Goal: Task Accomplishment & Management: Manage account settings

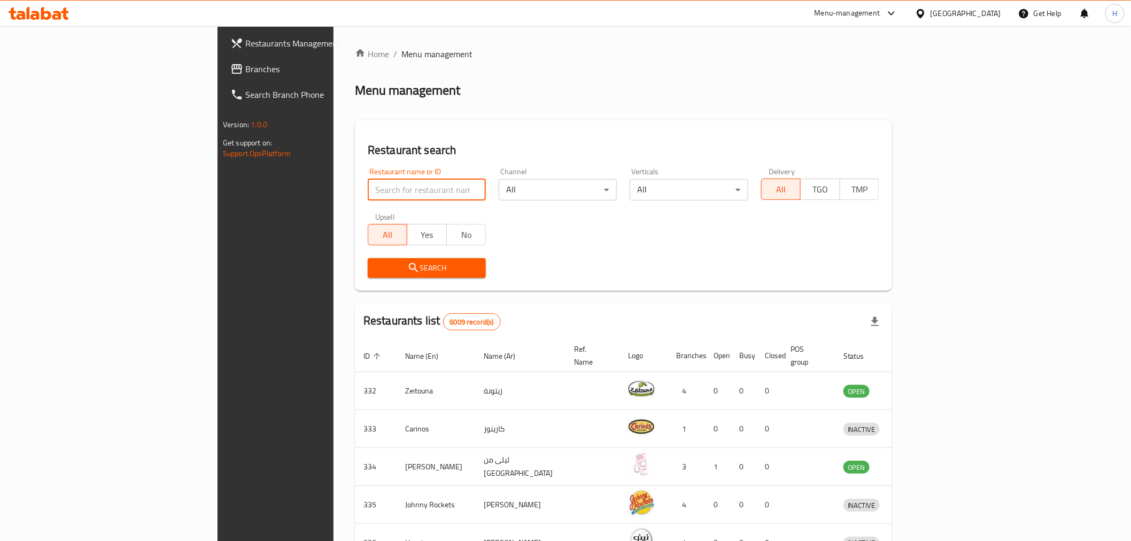
click at [368, 196] on input "search" at bounding box center [427, 189] width 118 height 21
click button "Search" at bounding box center [427, 268] width 118 height 20
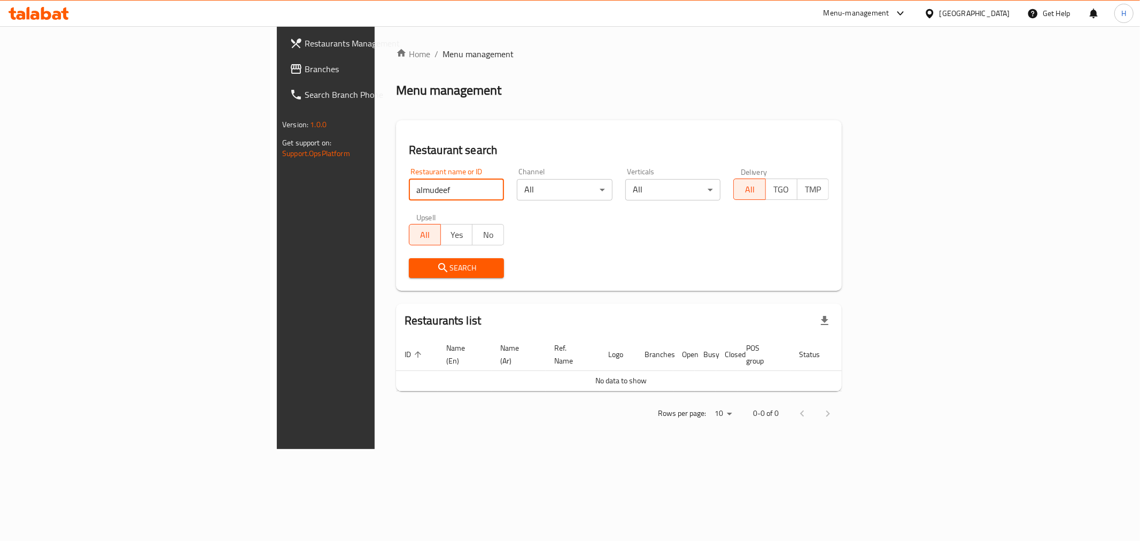
type input "almudeef"
click button "Search" at bounding box center [457, 268] width 96 height 20
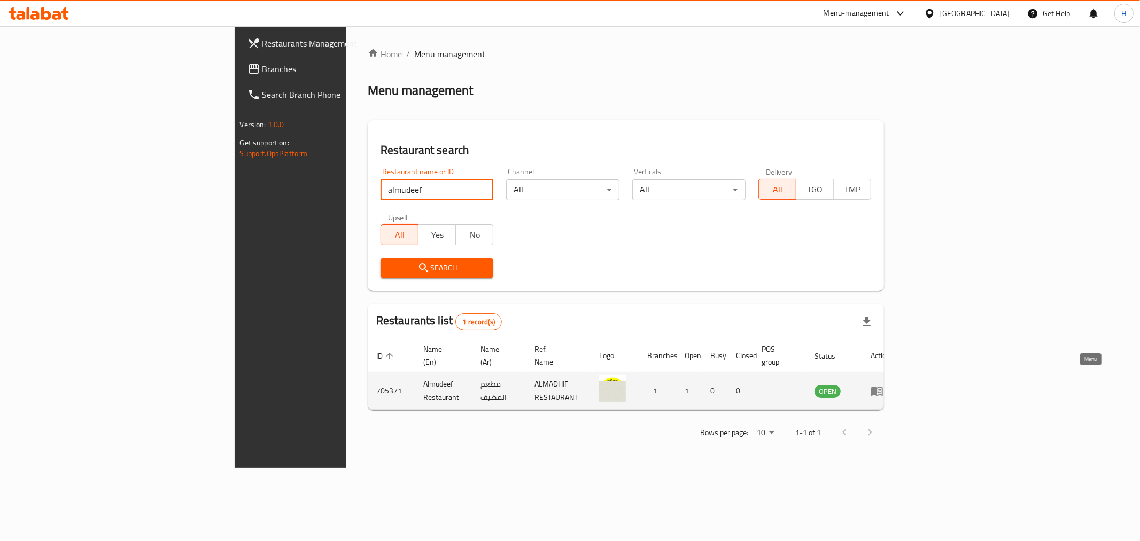
click at [883, 387] on icon "enhanced table" at bounding box center [877, 391] width 12 height 9
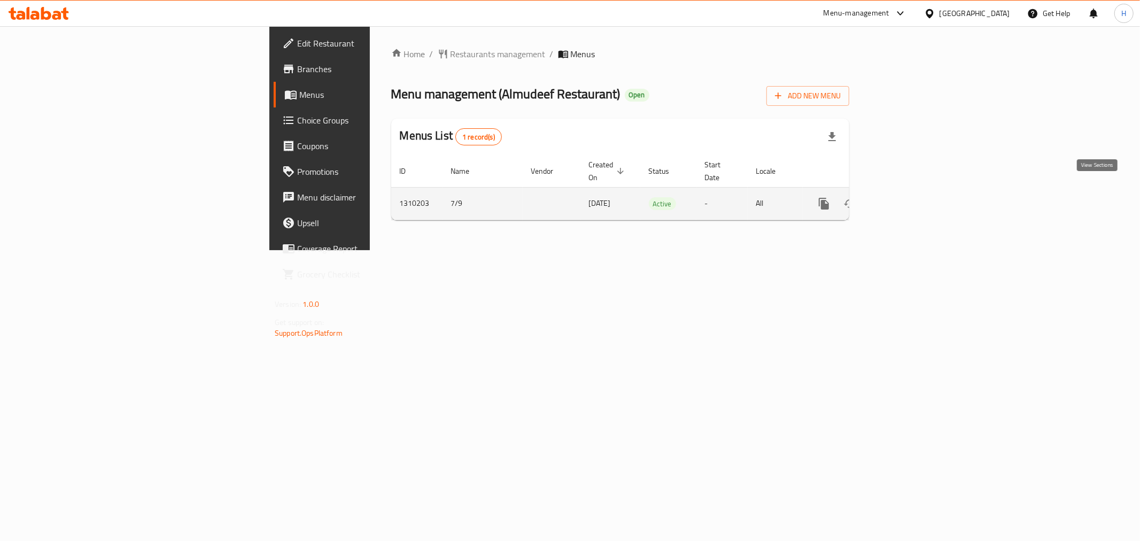
click at [907, 197] on icon "enhanced table" at bounding box center [901, 203] width 13 height 13
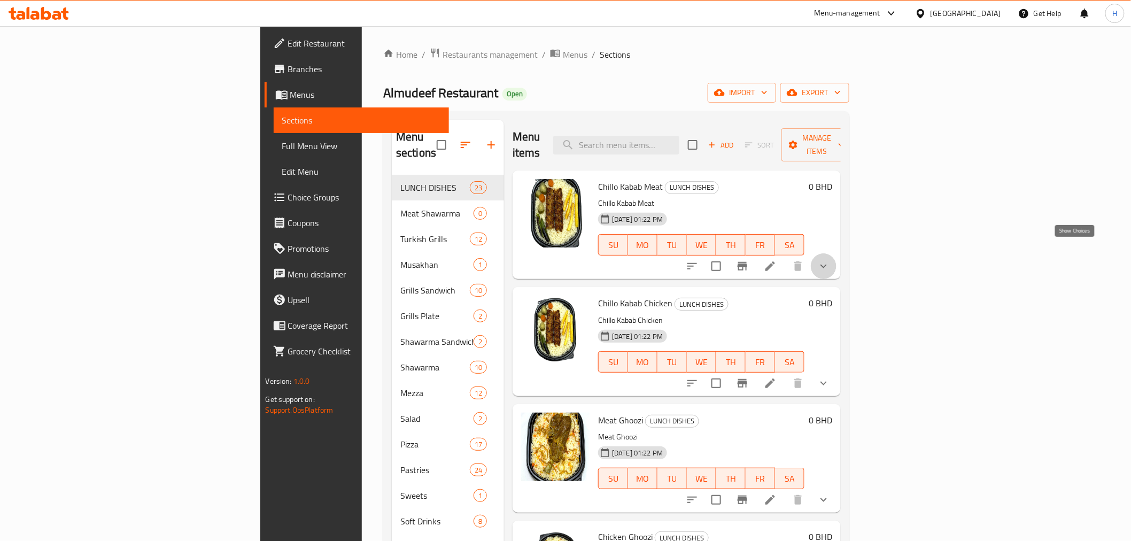
click at [827, 265] on icon "show more" at bounding box center [823, 267] width 6 height 4
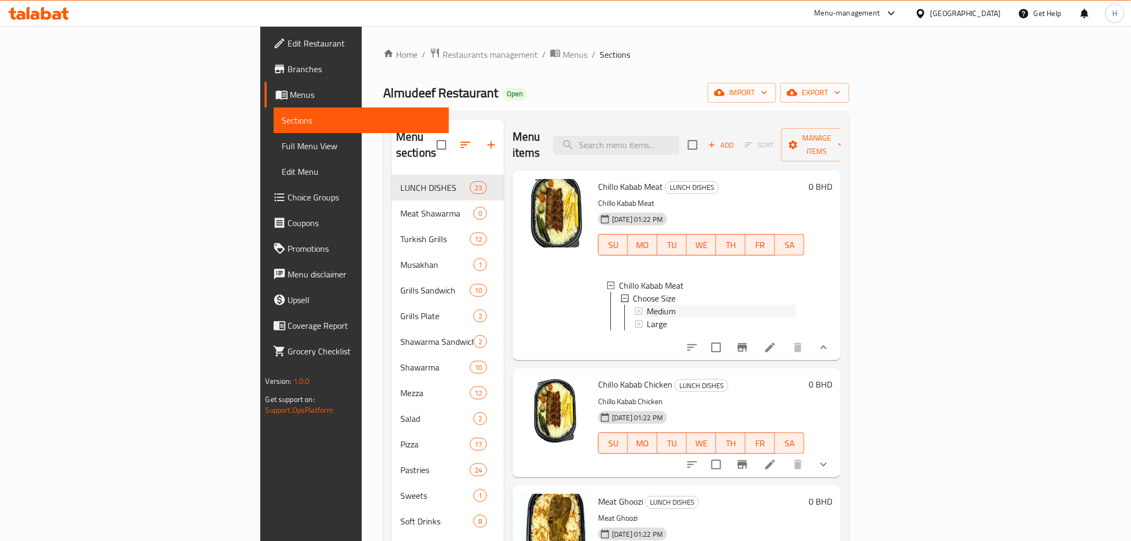
click at [647, 305] on span "Medium" at bounding box center [661, 311] width 29 height 13
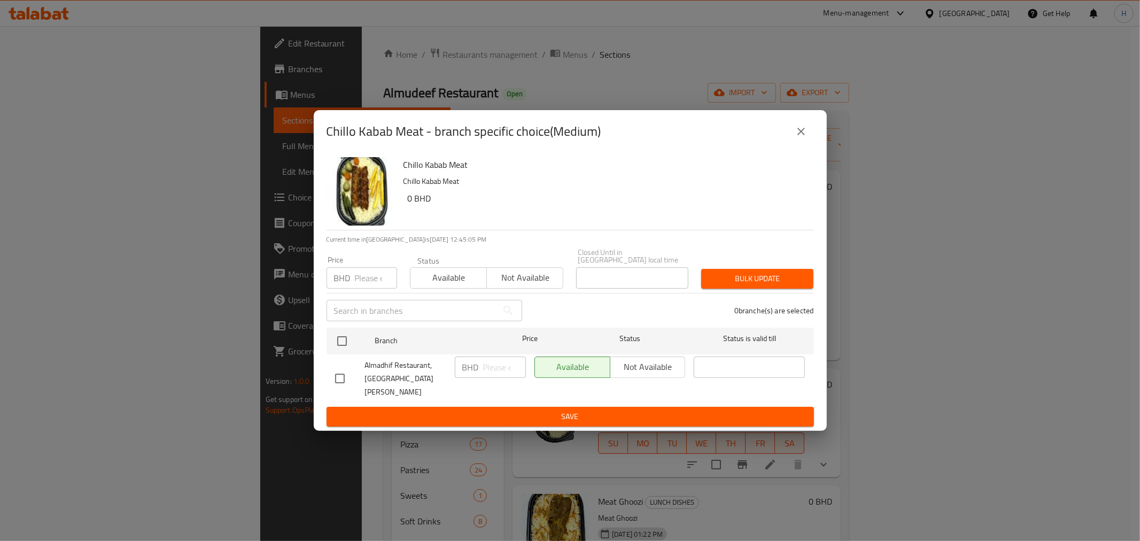
click at [796, 131] on icon "close" at bounding box center [801, 131] width 13 height 13
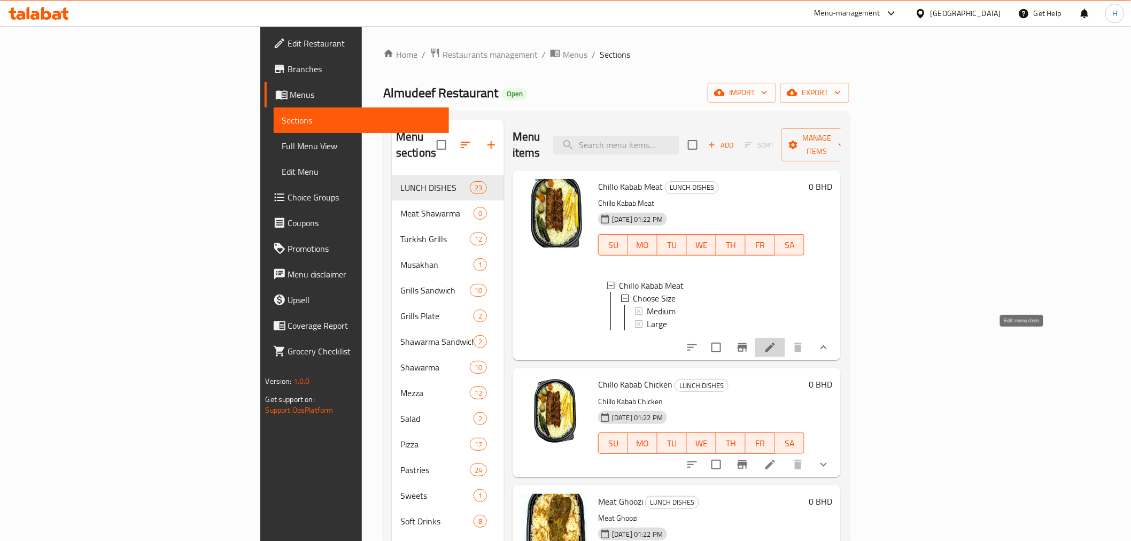
click at [775, 343] on icon at bounding box center [770, 348] width 10 height 10
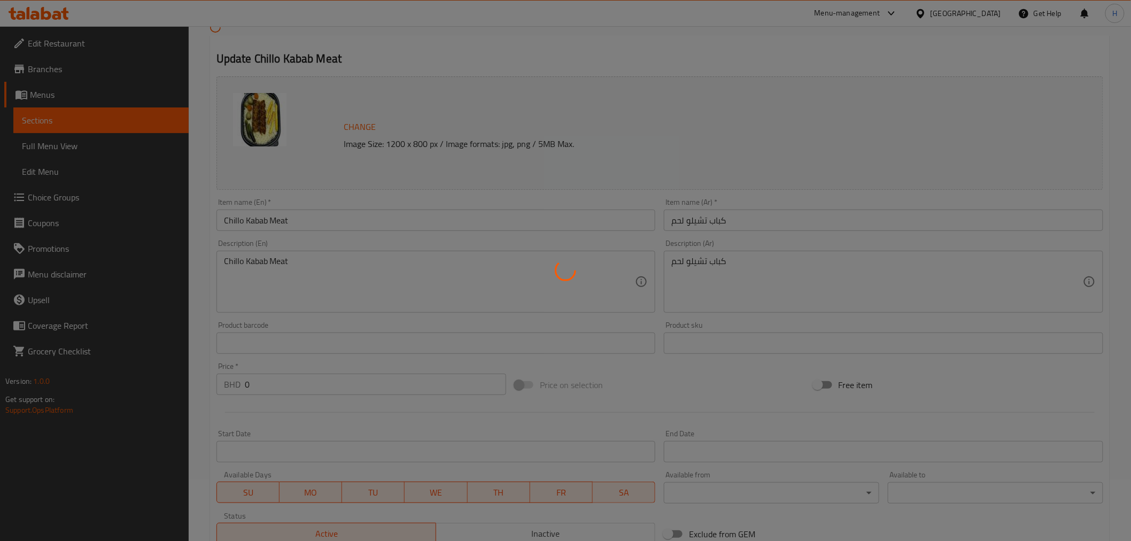
scroll to position [246, 0]
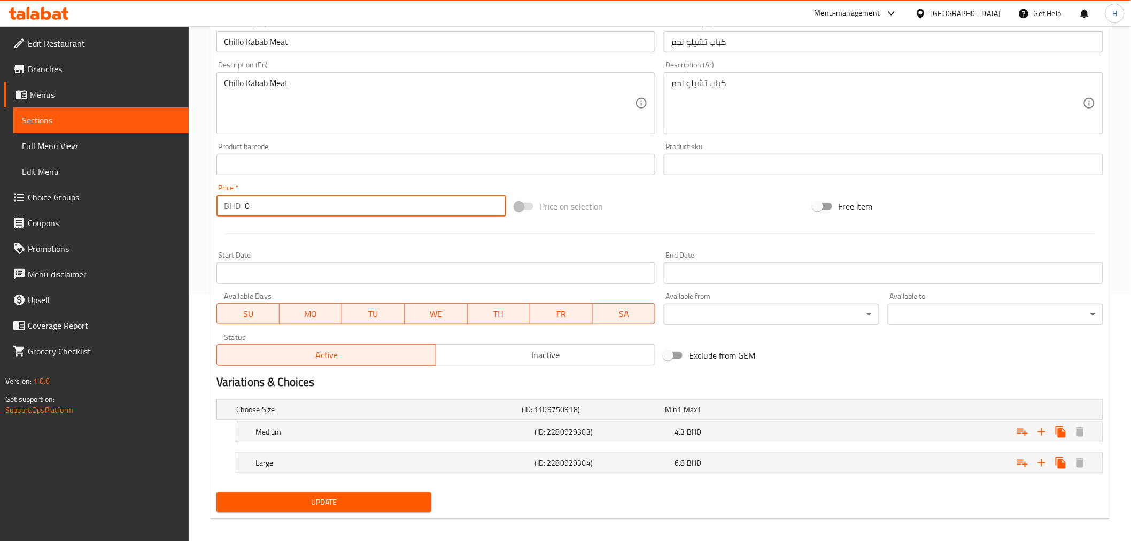
drag, startPoint x: 259, startPoint y: 211, endPoint x: 214, endPoint y: 211, distance: 44.9
click at [214, 211] on div "Price   * BHD 0 Price *" at bounding box center [361, 200] width 298 height 41
click at [211, 232] on div "Update Chillo Kabab Meat Change Image Size: 1200 x 800 px / Image formats: jpg,…" at bounding box center [659, 187] width 899 height 661
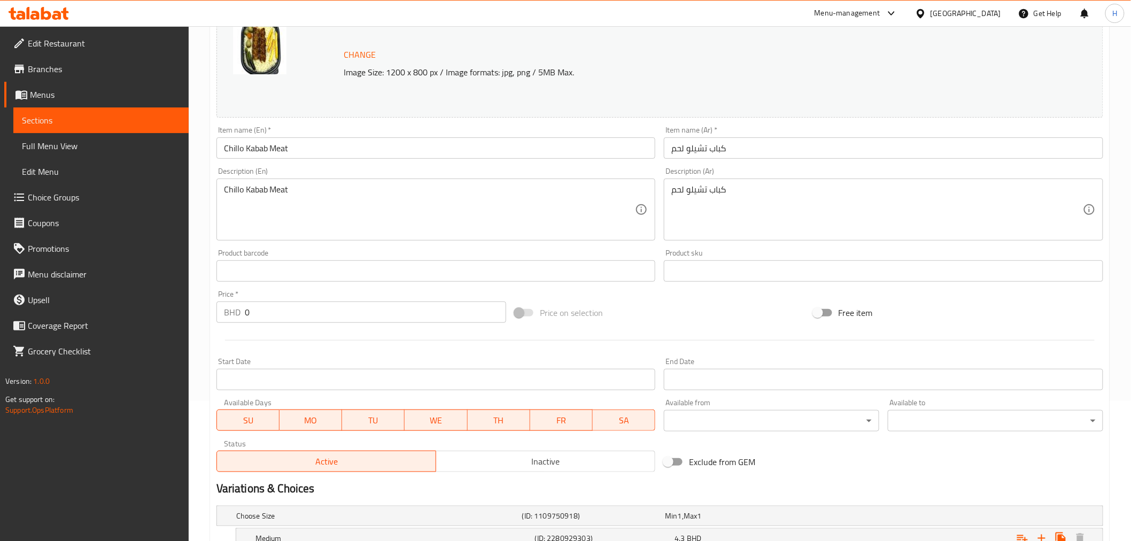
scroll to position [0, 0]
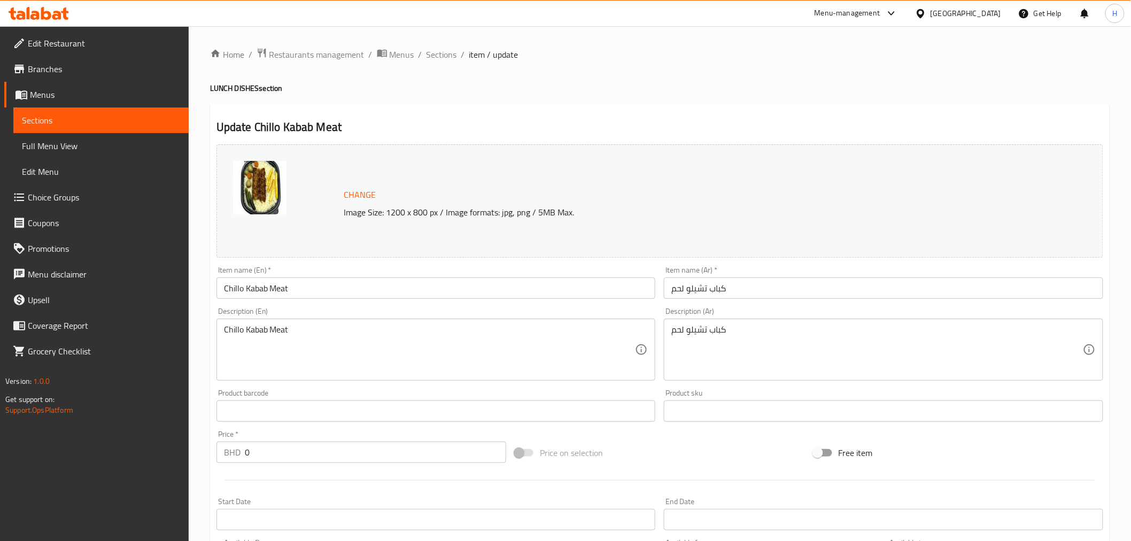
click at [424, 60] on ol "Home / Restaurants management / Menus / Sections / item / update" at bounding box center [659, 55] width 899 height 14
click at [434, 56] on span "Sections" at bounding box center [441, 54] width 30 height 13
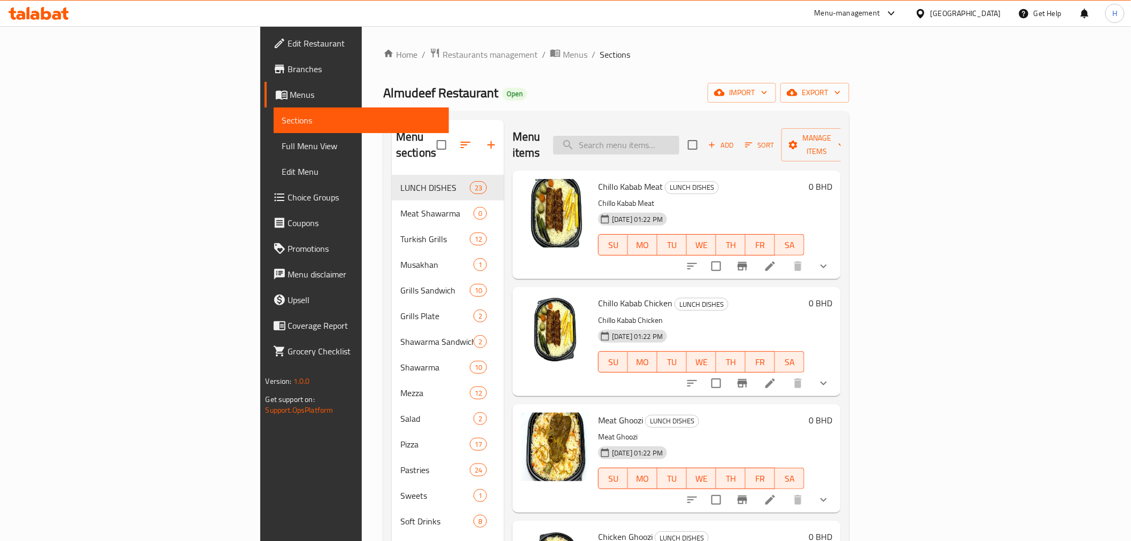
click at [679, 136] on input "search" at bounding box center [616, 145] width 126 height 19
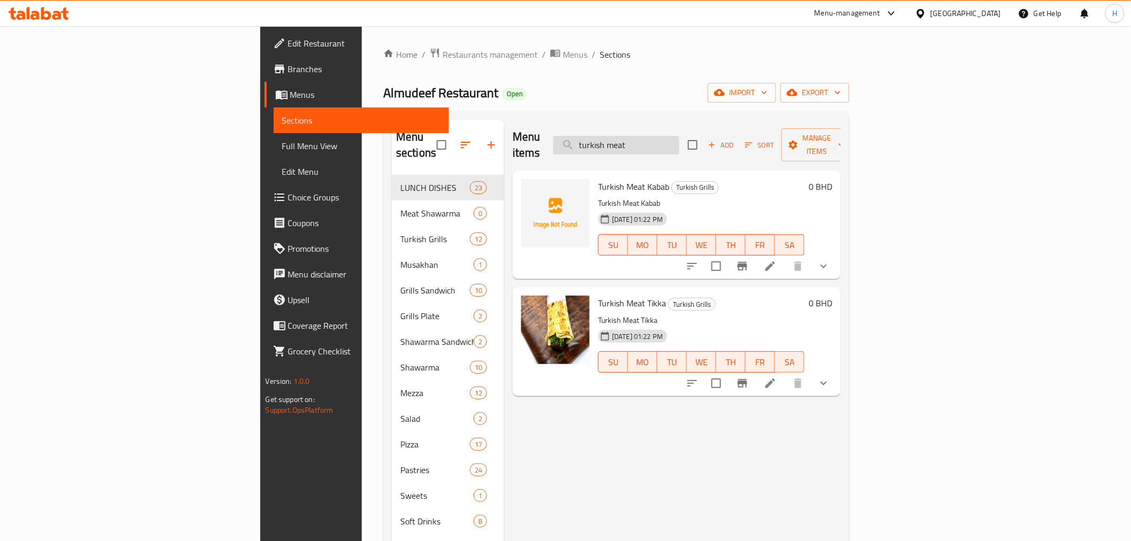
click at [679, 145] on input "turkish meat" at bounding box center [616, 145] width 126 height 19
paste input "Chicken Tikka"
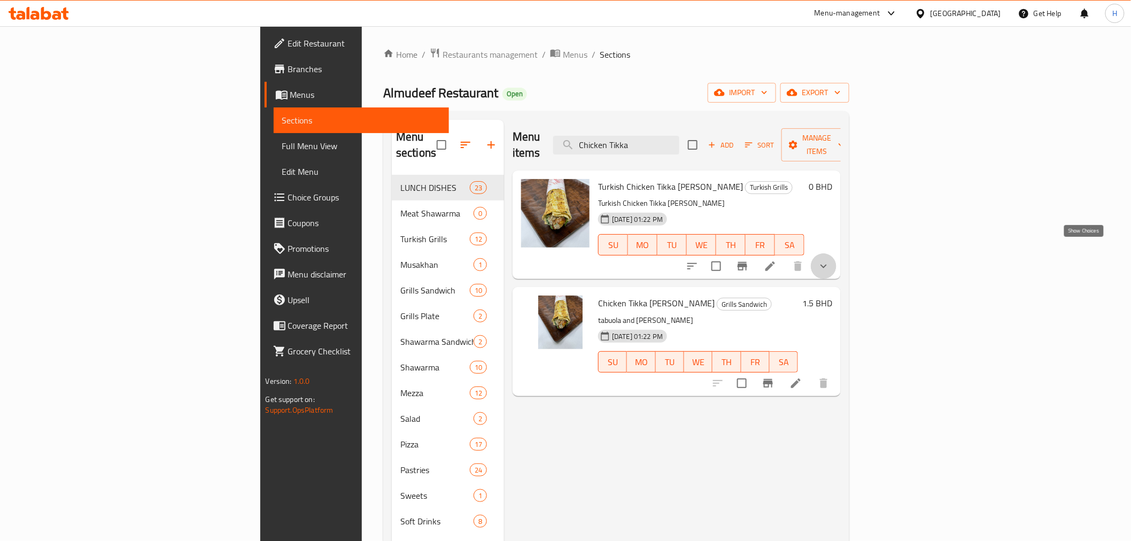
click at [830, 260] on icon "show more" at bounding box center [823, 266] width 13 height 13
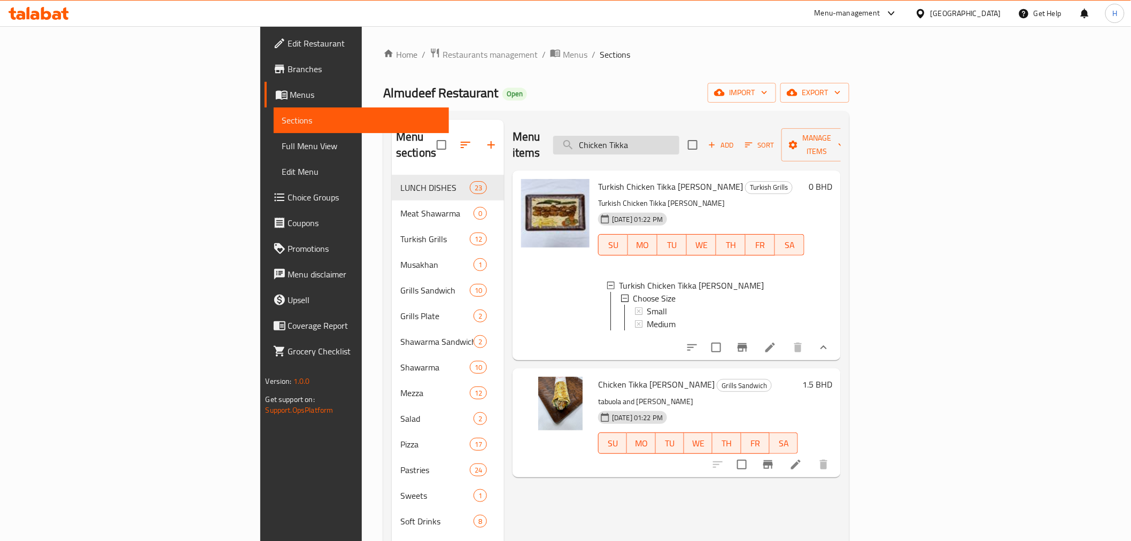
click at [679, 136] on input "Chicken Tikka" at bounding box center [616, 145] width 126 height 19
paste input "Kabab"
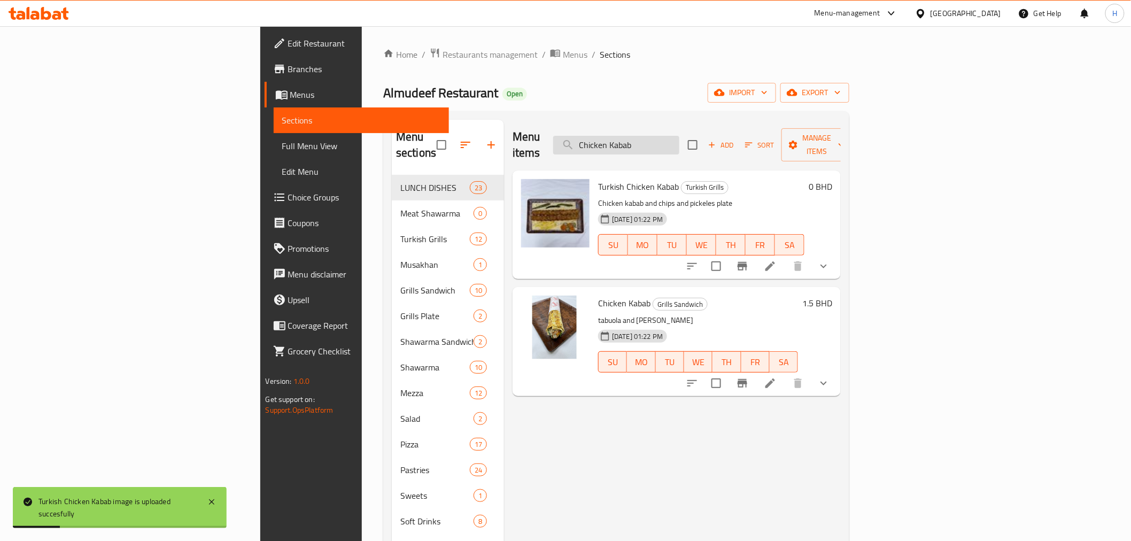
click at [679, 141] on input "Chicken Kabab" at bounding box center [616, 145] width 126 height 19
paste input "Meat"
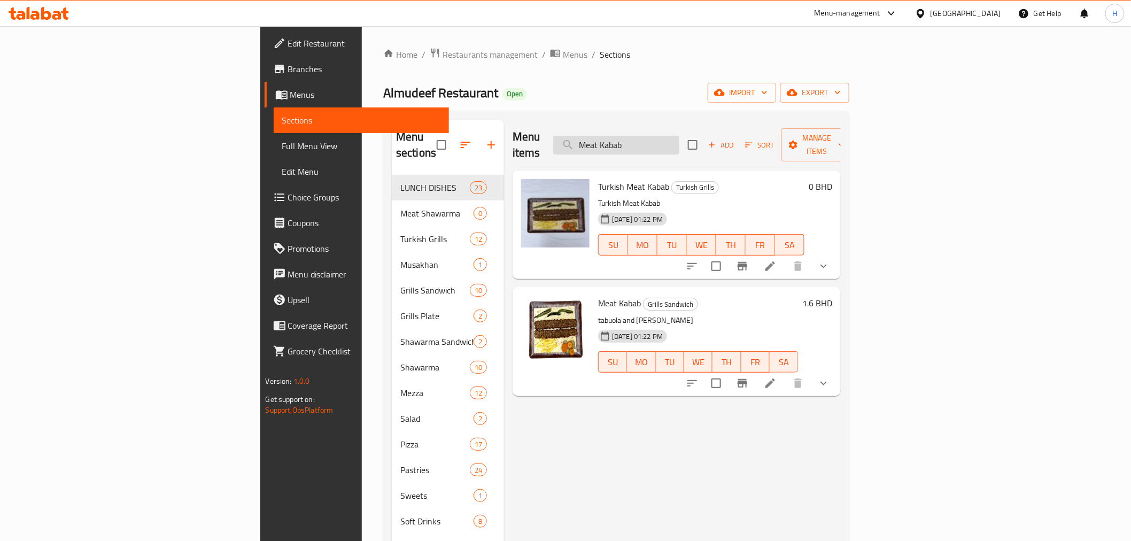
click at [679, 140] on input "Meat Kabab" at bounding box center [616, 145] width 126 height 19
paste input "Tikka"
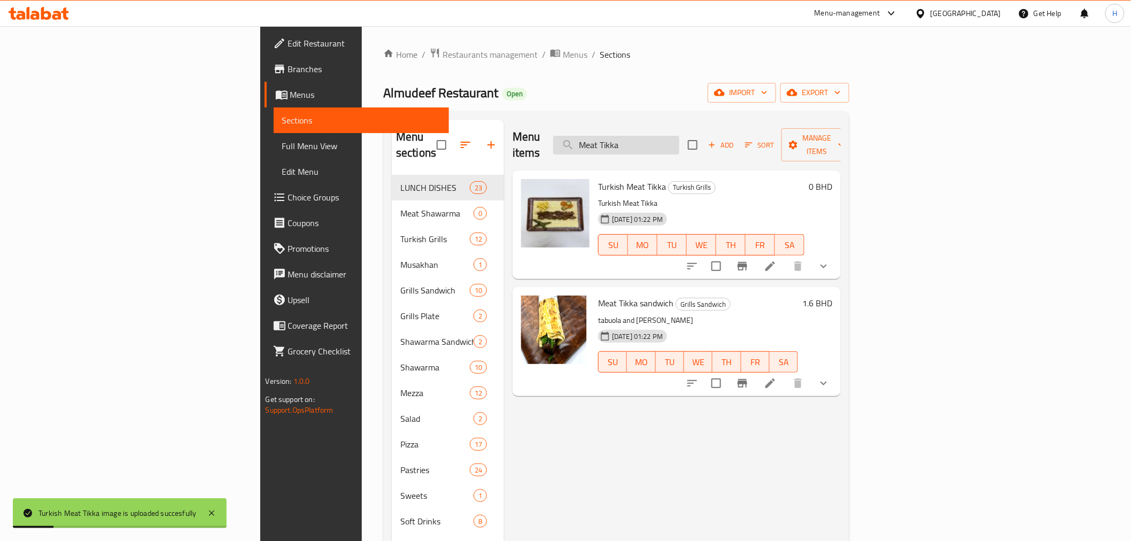
click at [671, 136] on input "Meat Tikka" at bounding box center [616, 145] width 126 height 19
paste input "Kabab"
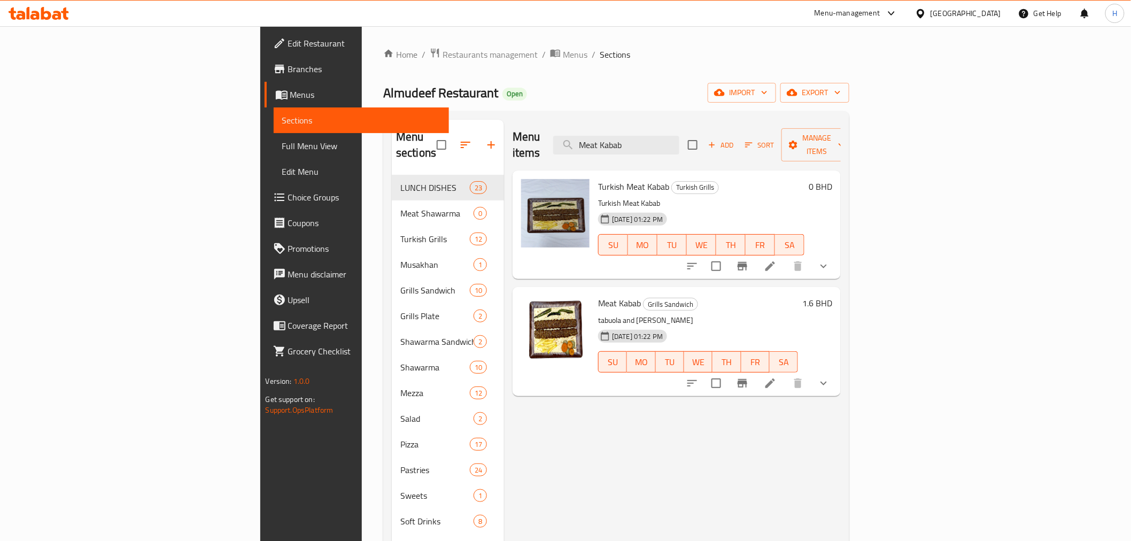
type input "Meat Kabab"
